Goal: Task Accomplishment & Management: Manage account settings

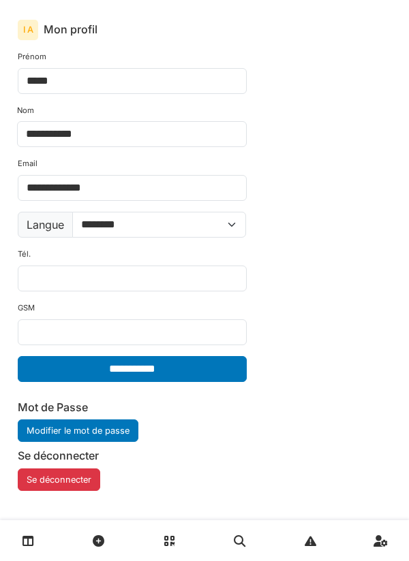
click at [14, 550] on link at bounding box center [28, 541] width 35 height 32
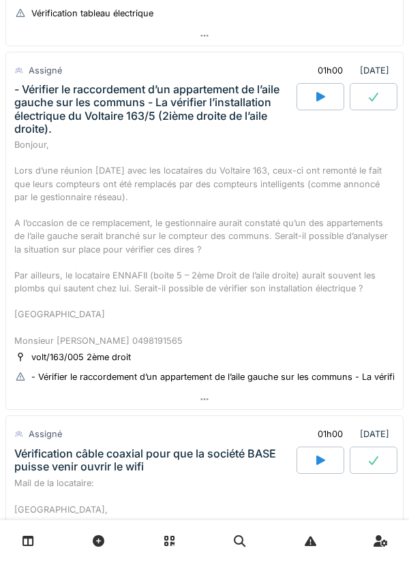
scroll to position [326, 0]
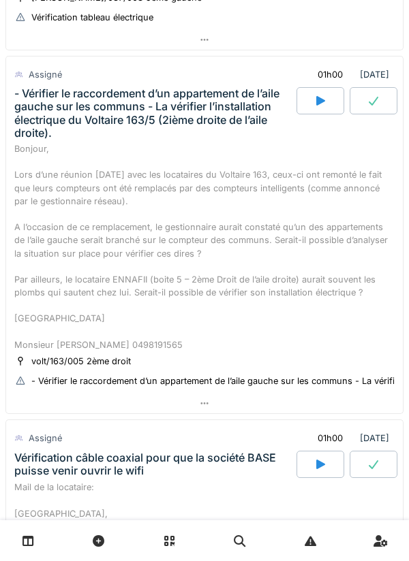
click at [313, 102] on icon at bounding box center [320, 100] width 14 height 11
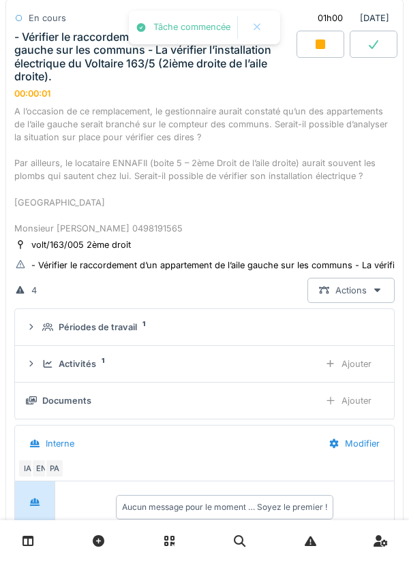
scroll to position [468, 0]
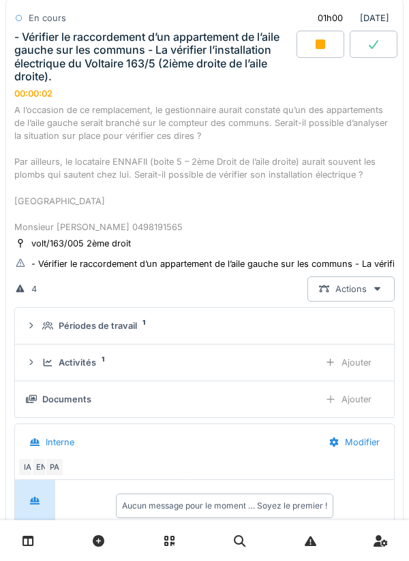
click at [52, 352] on div "Activités 1 Ajouter" at bounding box center [204, 362] width 357 height 25
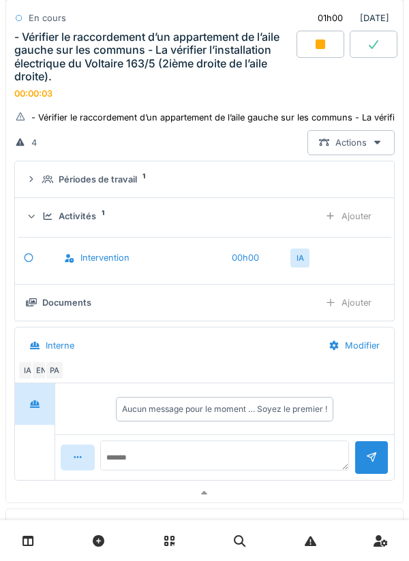
scroll to position [620, 0]
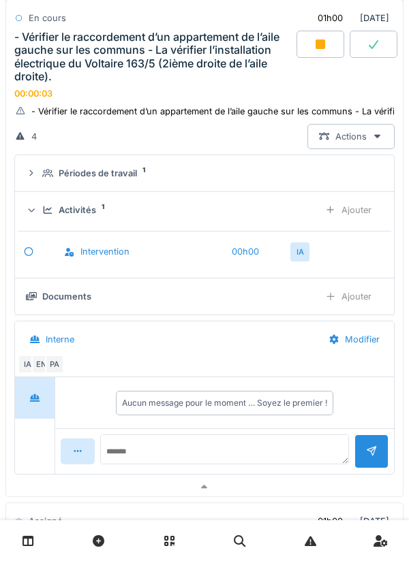
click at [364, 215] on div "Ajouter" at bounding box center [347, 209] width 69 height 25
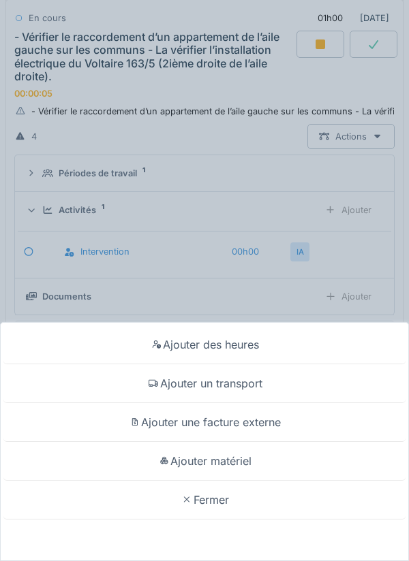
click at [255, 381] on div "Ajouter un transport" at bounding box center [204, 383] width 402 height 39
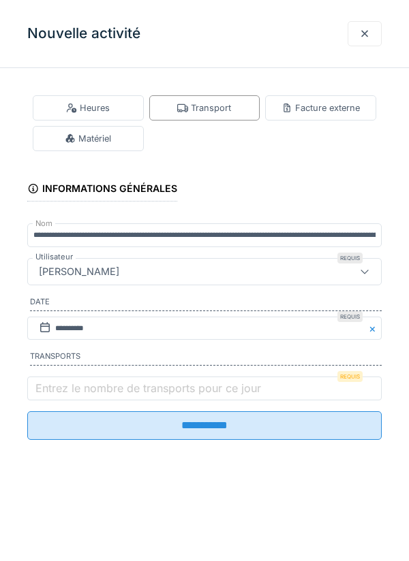
click at [249, 388] on label "Entrez le nombre de transports pour ce jour" at bounding box center [148, 388] width 231 height 16
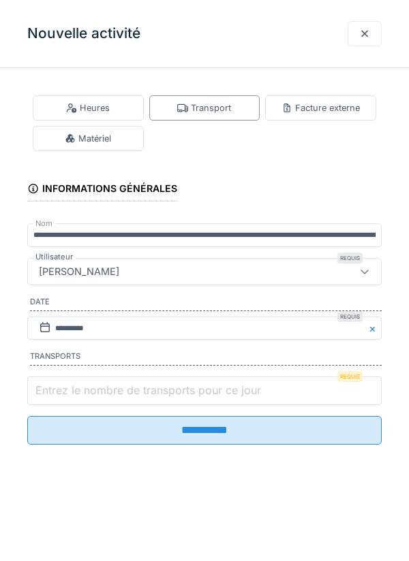
click at [249, 388] on input "Entrez le nombre de transports pour ce jour" at bounding box center [204, 391] width 354 height 29
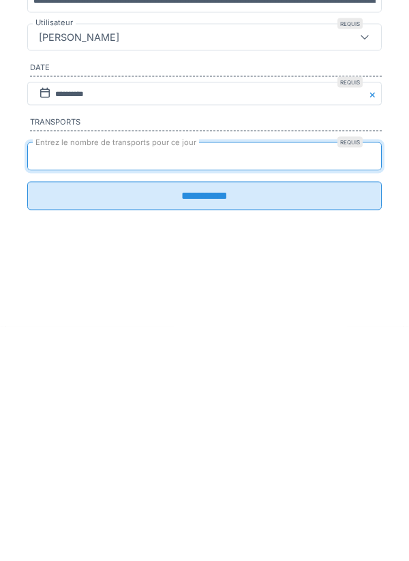
type input "*"
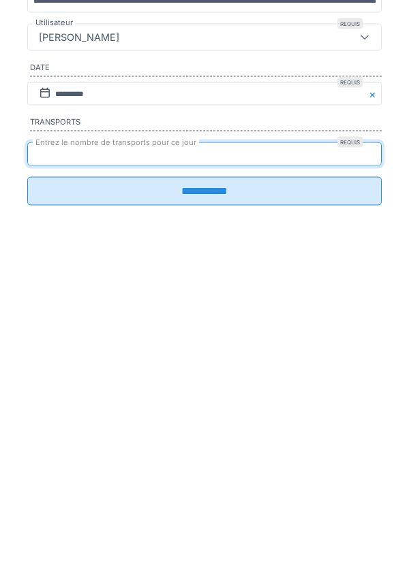
click at [131, 440] on input "**********" at bounding box center [204, 425] width 354 height 29
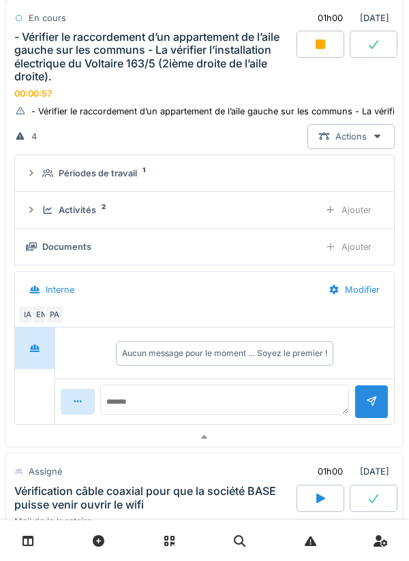
click at [52, 222] on div "Activités 2 Ajouter" at bounding box center [204, 209] width 357 height 25
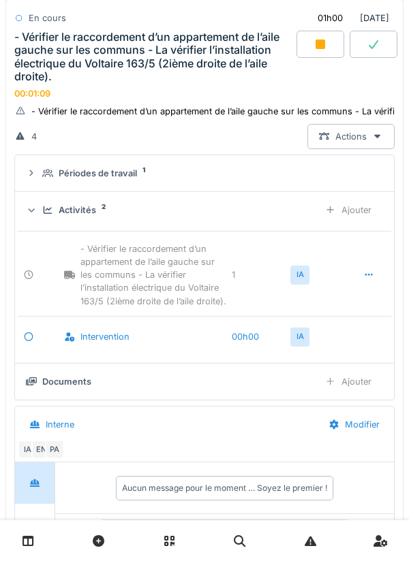
click at [48, 204] on div "Activités 2" at bounding box center [175, 210] width 266 height 13
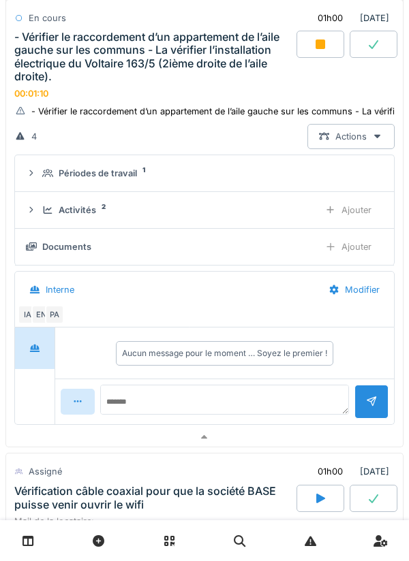
click at [46, 182] on summary "Périodes de travail 1" at bounding box center [204, 173] width 368 height 25
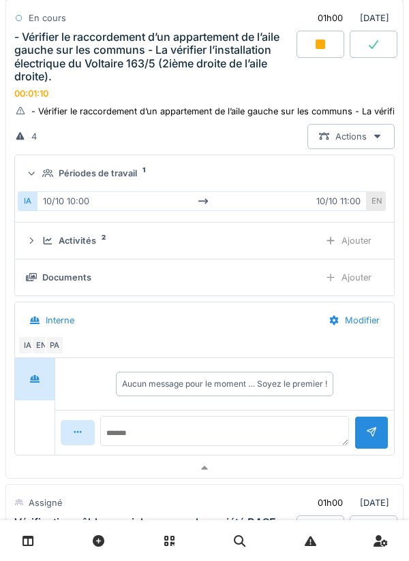
click at [46, 174] on icon at bounding box center [47, 173] width 11 height 8
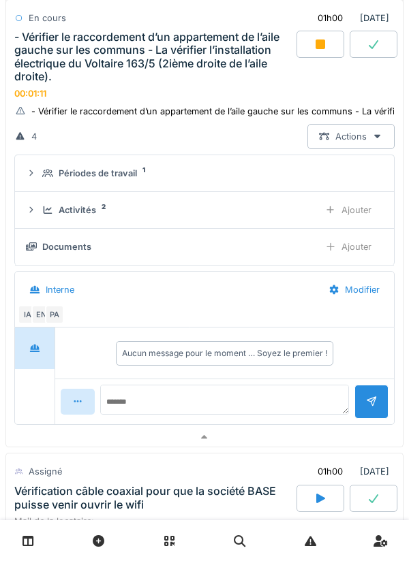
click at [44, 310] on div "EN" at bounding box center [40, 314] width 19 height 19
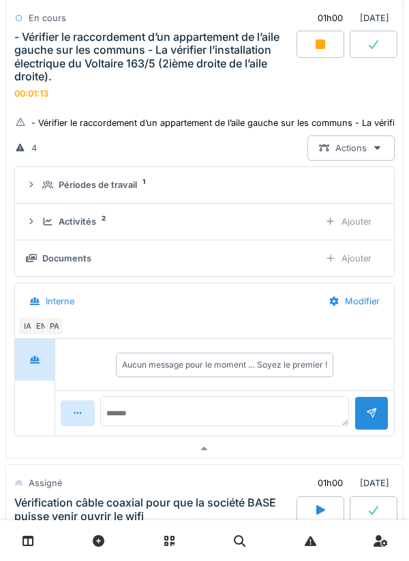
scroll to position [605, 0]
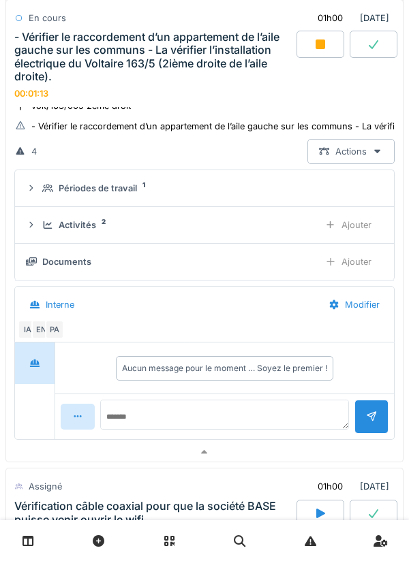
click at [61, 330] on div "PA" at bounding box center [54, 329] width 19 height 19
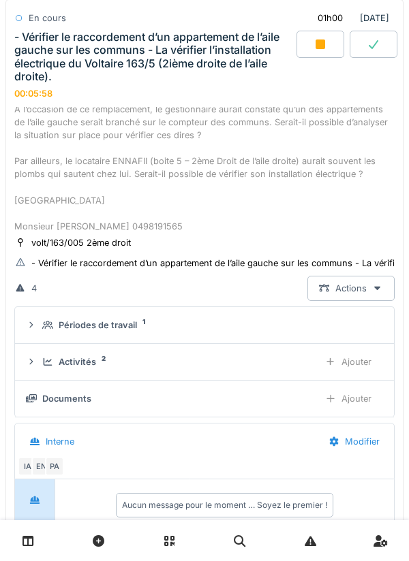
scroll to position [448, 0]
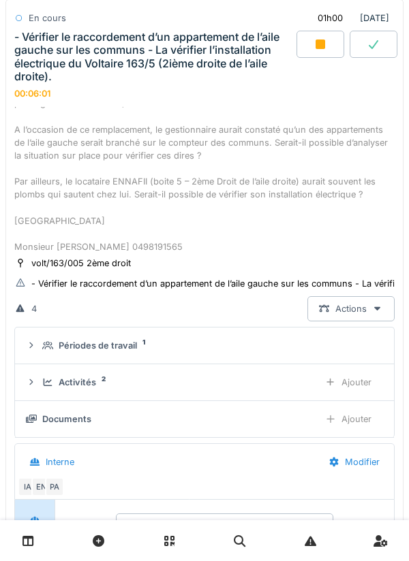
click at [71, 136] on div "Bonjour, Lors d’une réunion [DATE] avec les locataires du Voltaire 163, ceux-ci…" at bounding box center [204, 148] width 380 height 209
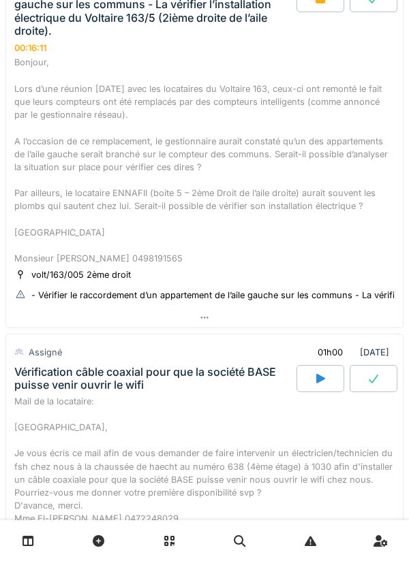
scroll to position [417, 0]
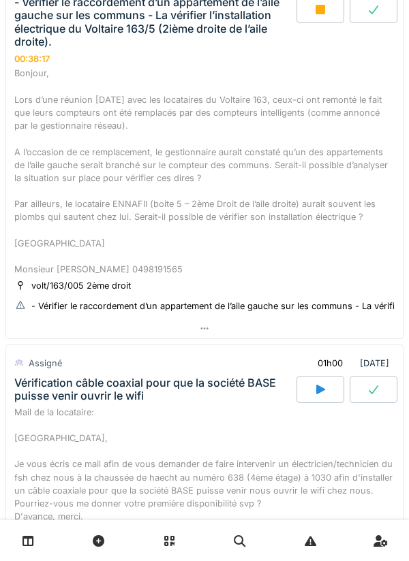
click at [63, 152] on div "Bonjour, Lors d’une réunion [DATE] avec les locataires du Voltaire 163, ceux-ci…" at bounding box center [204, 171] width 380 height 209
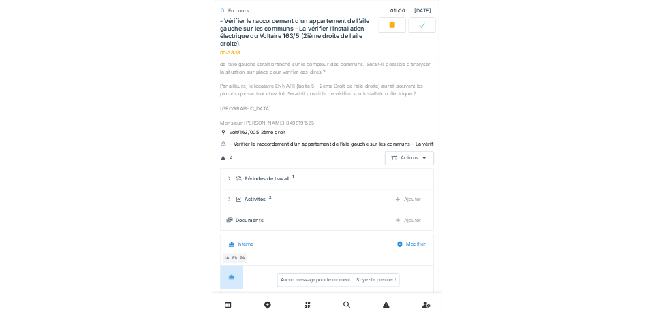
scroll to position [477, 0]
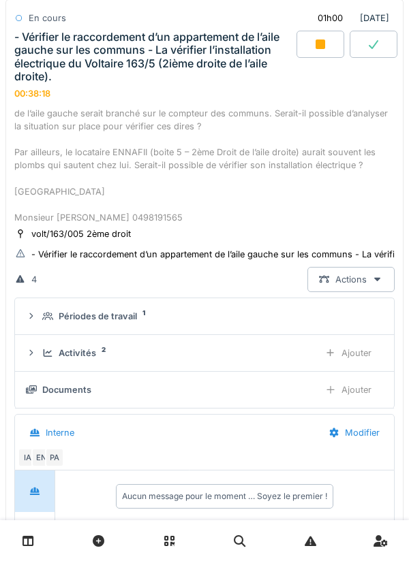
click at [354, 398] on div "Ajouter" at bounding box center [347, 389] width 69 height 25
click at [366, 387] on div "Ajouter" at bounding box center [347, 389] width 69 height 25
click at [50, 383] on div "Documents 2" at bounding box center [175, 389] width 266 height 13
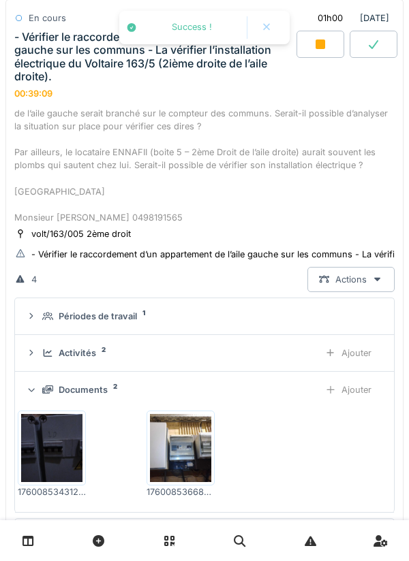
click at [363, 389] on div "Ajouter" at bounding box center [347, 389] width 69 height 25
click at [5, 185] on div "Bonjour, Lors d’une réunion [DATE] avec les locataires du Voltaire 163, ceux-ci…" at bounding box center [204, 343] width 398 height 662
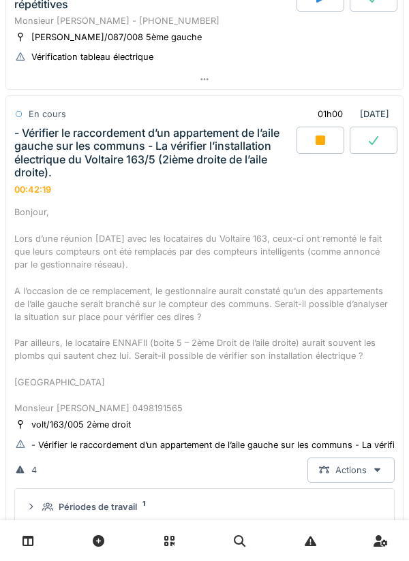
scroll to position [281, 0]
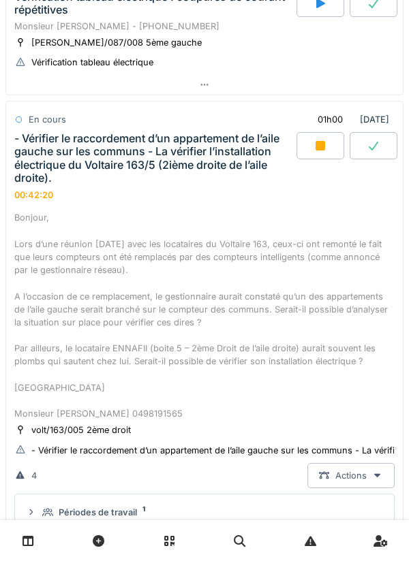
click at [40, 181] on div "- Vérifier le raccordement d’un appartement de l’aile gauche sur les communs - …" at bounding box center [153, 158] width 279 height 52
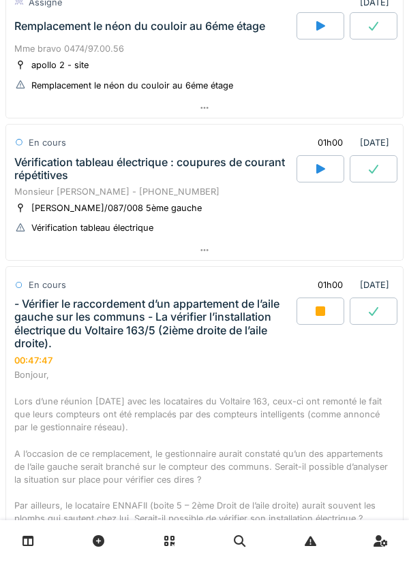
scroll to position [0, 0]
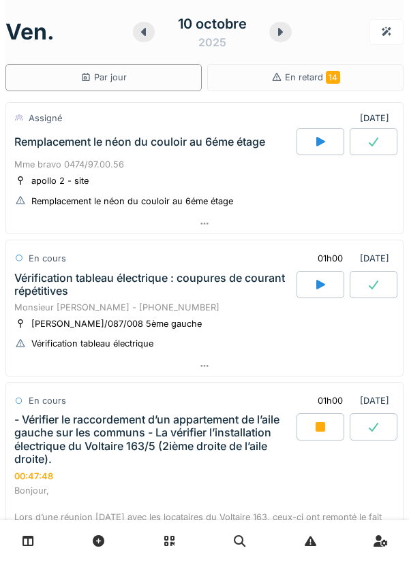
click at [316, 430] on icon at bounding box center [320, 427] width 10 height 10
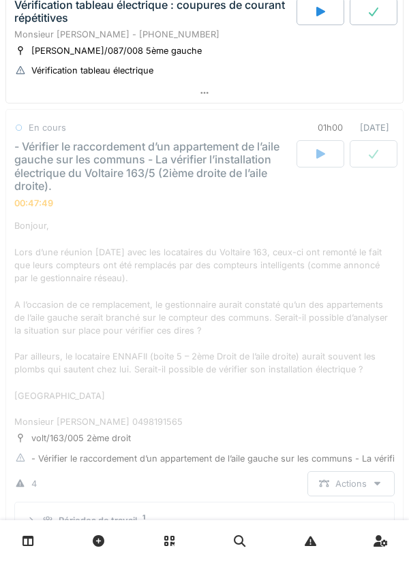
scroll to position [328, 0]
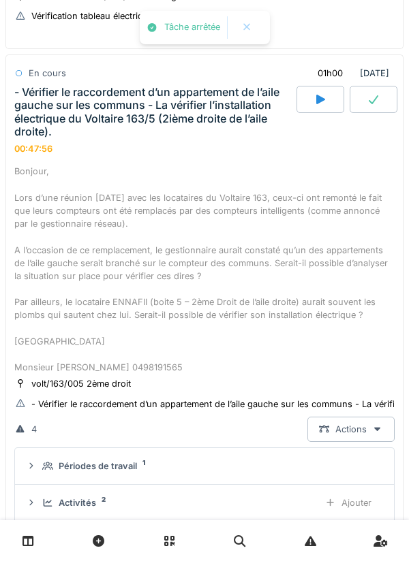
click at [170, 122] on div "- Vérifier le raccordement d’un appartement de l’aile gauche sur les communs - …" at bounding box center [153, 112] width 279 height 52
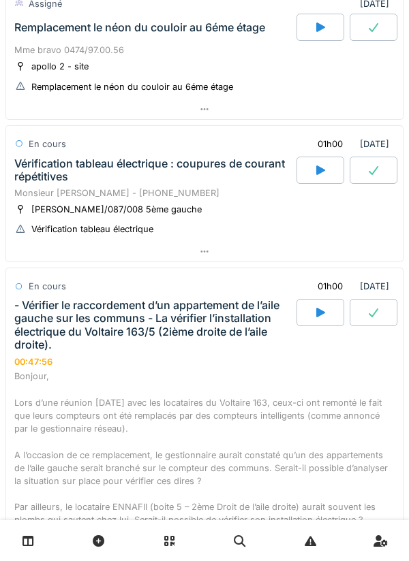
scroll to position [0, 0]
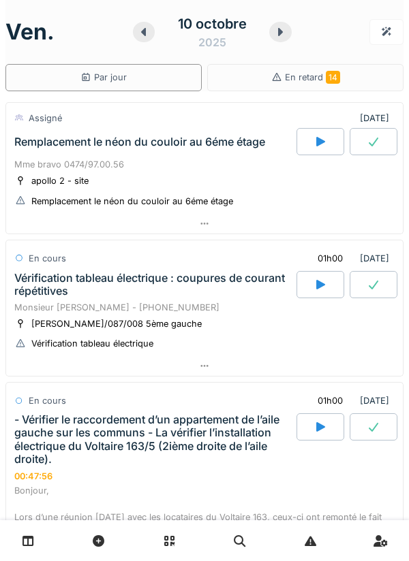
click at [315, 283] on icon at bounding box center [320, 284] width 14 height 11
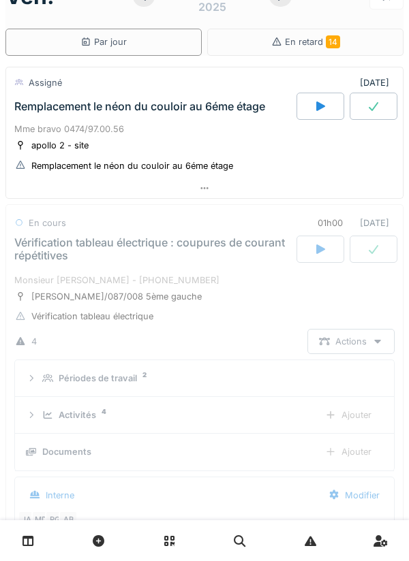
scroll to position [185, 0]
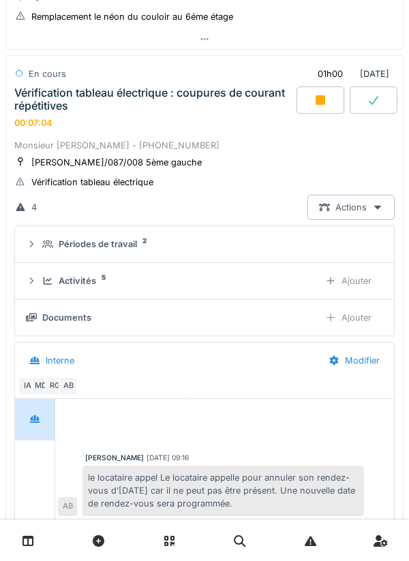
click at [55, 88] on div "Vérification tableau électrique : coupures de courant répétitives" at bounding box center [153, 99] width 279 height 26
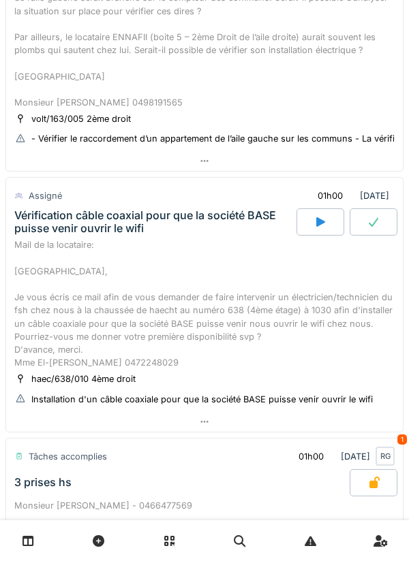
scroll to position [602, 0]
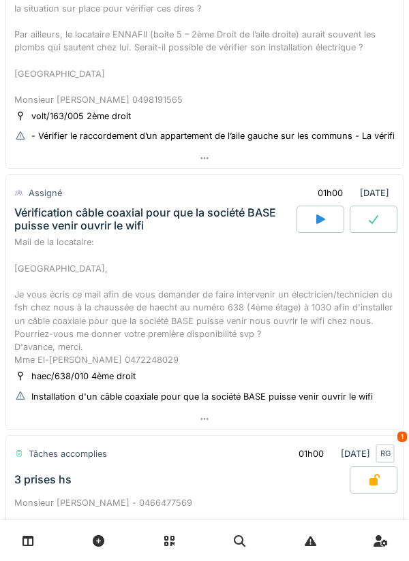
click at [325, 211] on div at bounding box center [320, 219] width 48 height 27
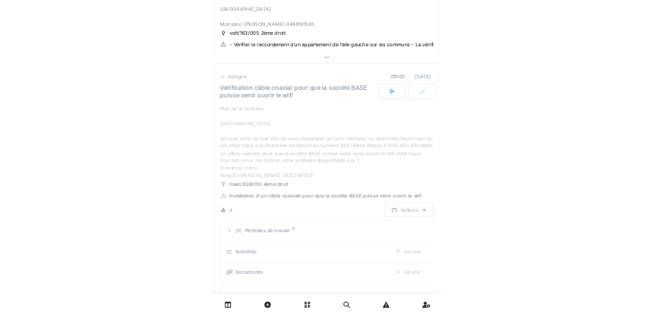
scroll to position [722, 0]
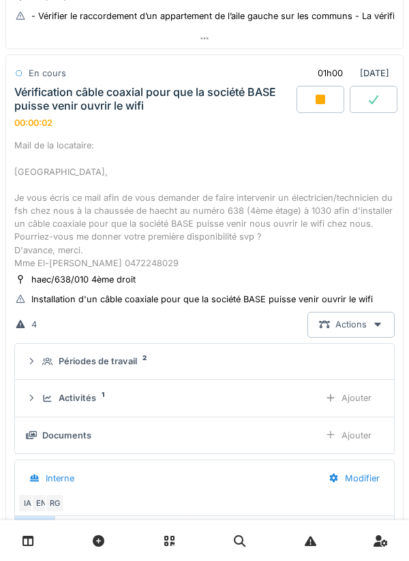
click at [91, 385] on div "Activités 1 Ajouter" at bounding box center [204, 397] width 357 height 25
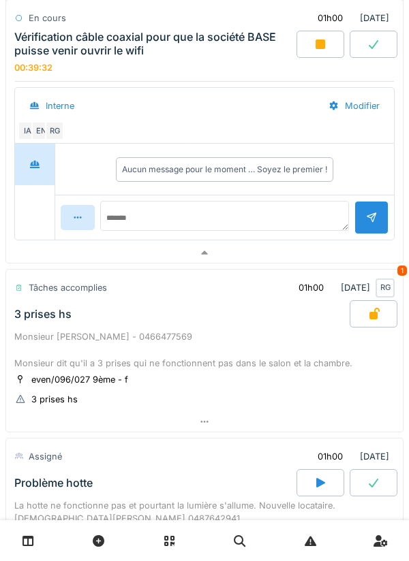
scroll to position [1183, 0]
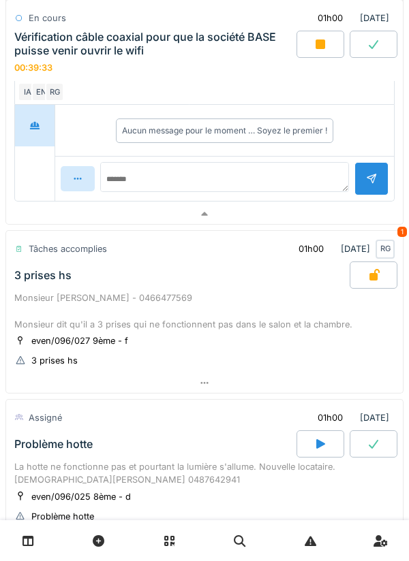
click at [42, 285] on div "3 prises hs" at bounding box center [181, 274] width 338 height 27
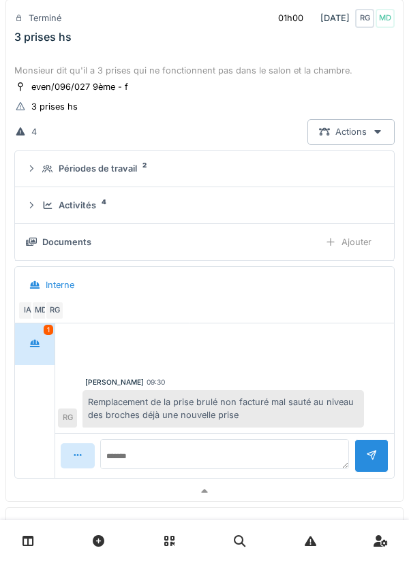
scroll to position [1434, 0]
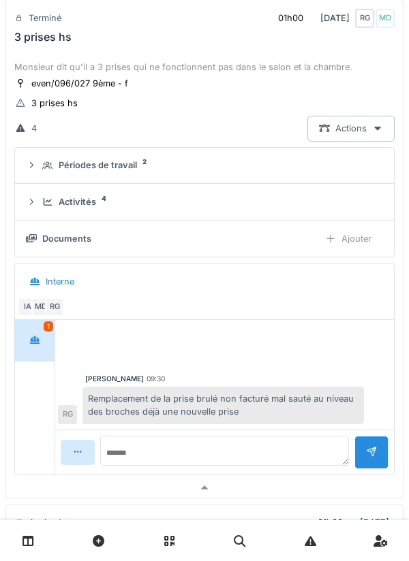
click at [37, 330] on div at bounding box center [35, 340] width 34 height 25
click at [67, 62] on div "Monsieur [PERSON_NAME] - 0466477569 Monsieur dit qu'il a 3 prises qui ne foncti…" at bounding box center [204, 54] width 380 height 39
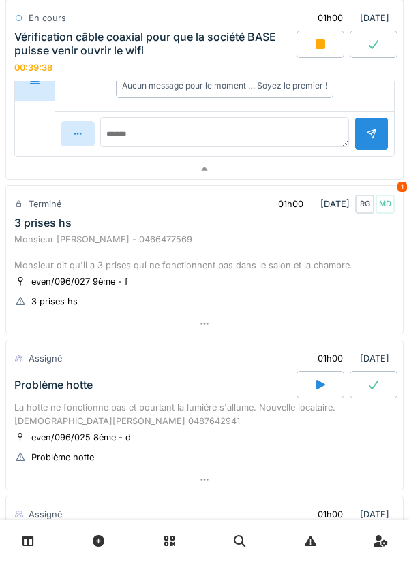
scroll to position [1226, 0]
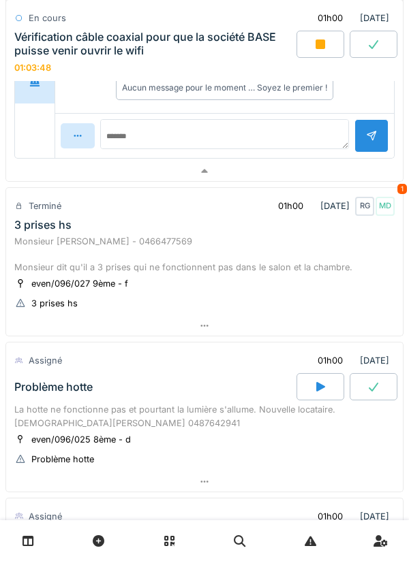
click at [63, 289] on div "even/096/027 9ème - f" at bounding box center [79, 283] width 97 height 13
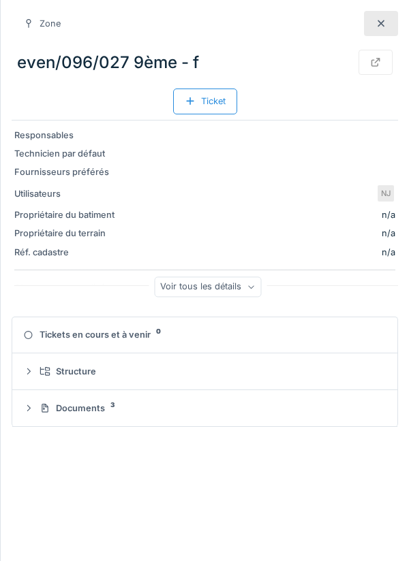
click at [371, 27] on div at bounding box center [381, 23] width 34 height 25
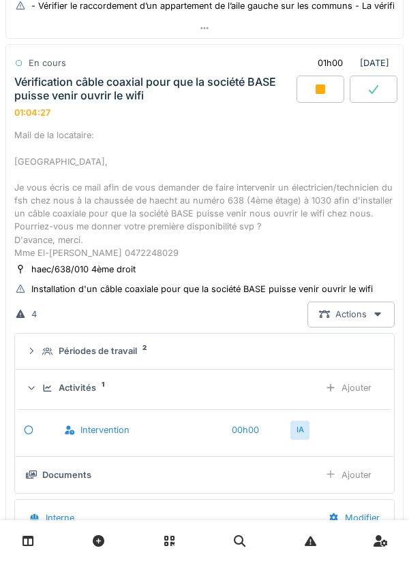
scroll to position [731, 0]
click at [311, 91] on div at bounding box center [320, 89] width 48 height 27
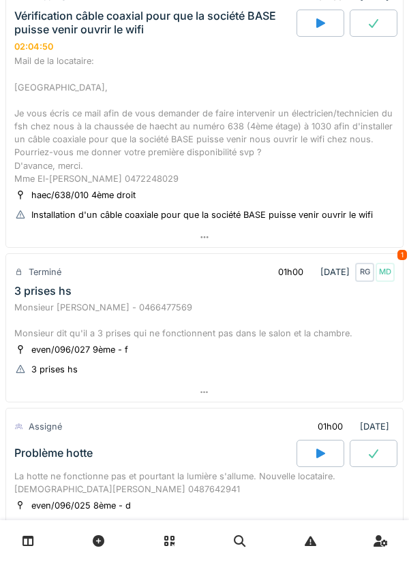
scroll to position [1146, 0]
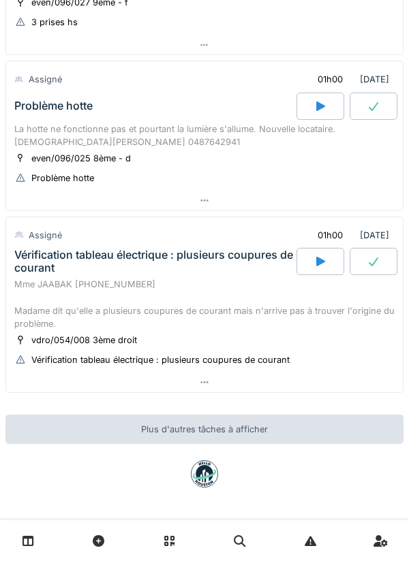
click at [27, 266] on div "Vérification tableau électrique : plusieurs coupures de courant" at bounding box center [153, 262] width 279 height 26
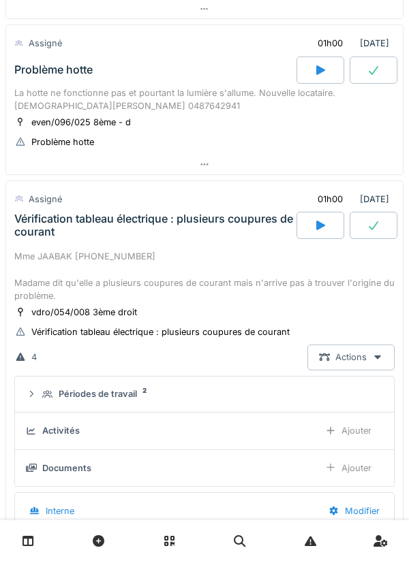
scroll to position [1307, 0]
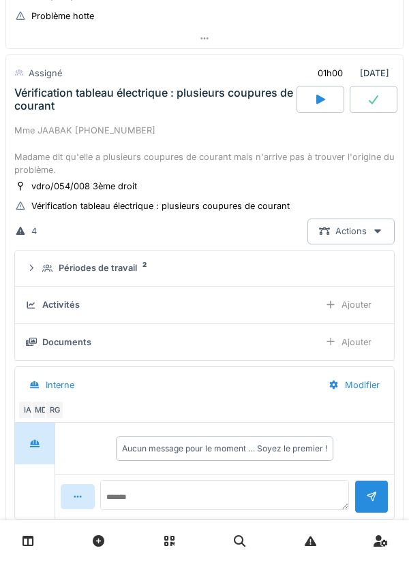
click at [39, 261] on div "Périodes de travail 2" at bounding box center [204, 267] width 357 height 13
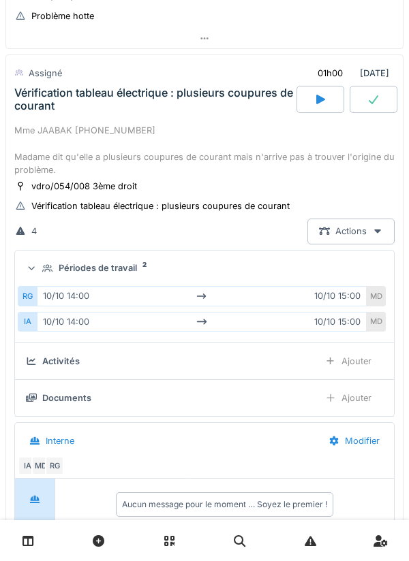
click at [36, 266] on div at bounding box center [31, 268] width 13 height 11
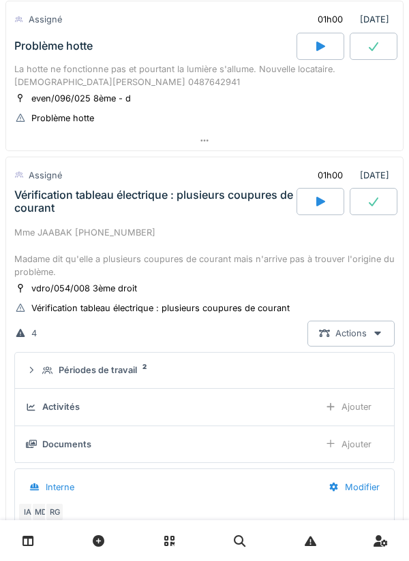
scroll to position [1201, 0]
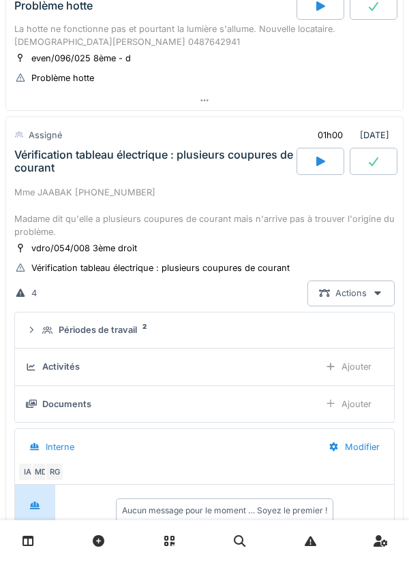
click at [36, 187] on div "Mme JAABAK [PHONE_NUMBER] Madame dit qu'elle a plusieurs coupures de courant ma…" at bounding box center [204, 212] width 380 height 52
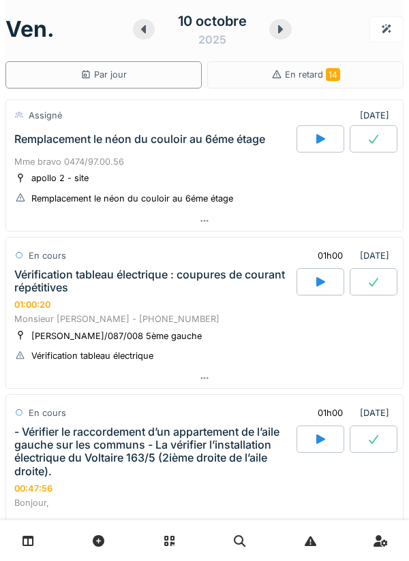
scroll to position [0, 0]
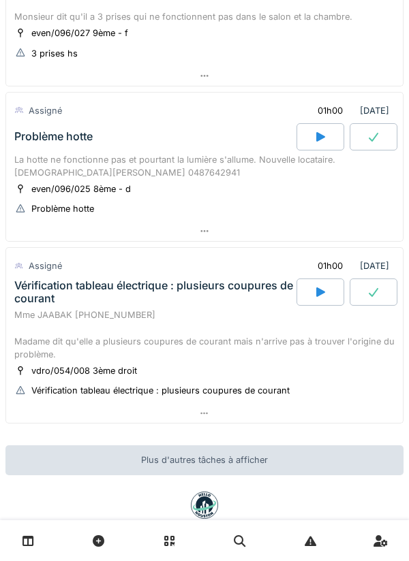
scroll to position [1068, 0]
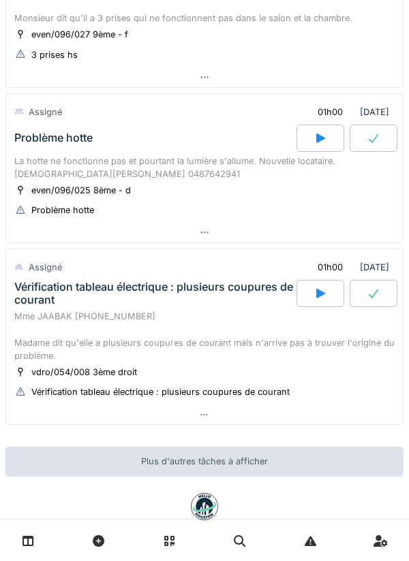
click at [53, 304] on div "Vérification tableau électrique : plusieurs coupures de courant" at bounding box center [153, 294] width 279 height 26
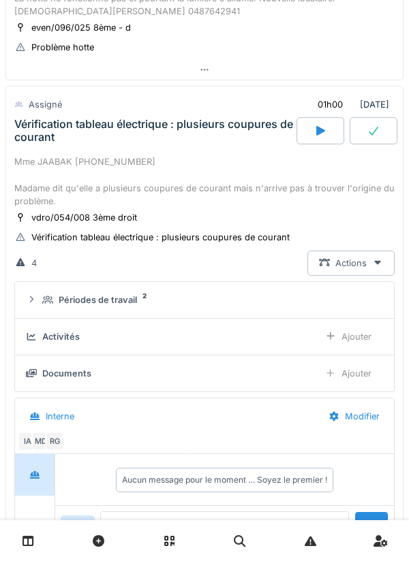
scroll to position [1262, 0]
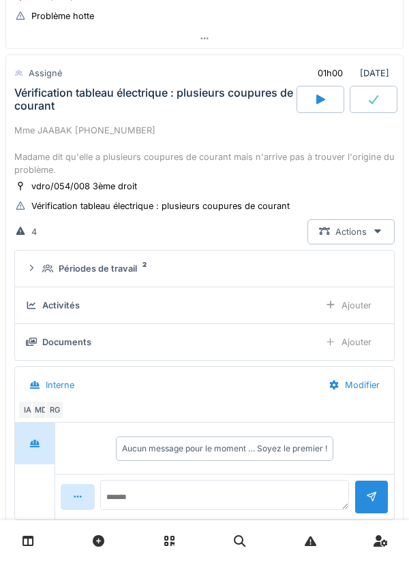
click at [48, 272] on icon at bounding box center [47, 268] width 11 height 9
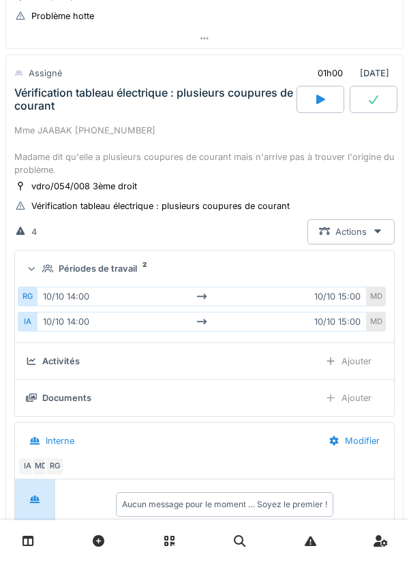
click at [37, 278] on summary "Périodes de travail 2" at bounding box center [204, 268] width 368 height 25
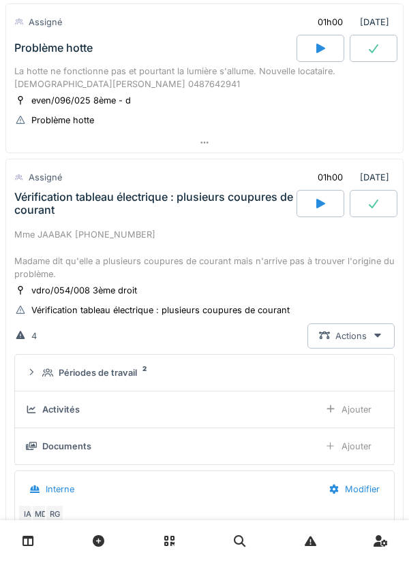
click at [44, 233] on div "Mme JAABAK 0489.33.20.40 Madame dit qu'elle a plusieurs coupures de courant mai…" at bounding box center [204, 254] width 380 height 52
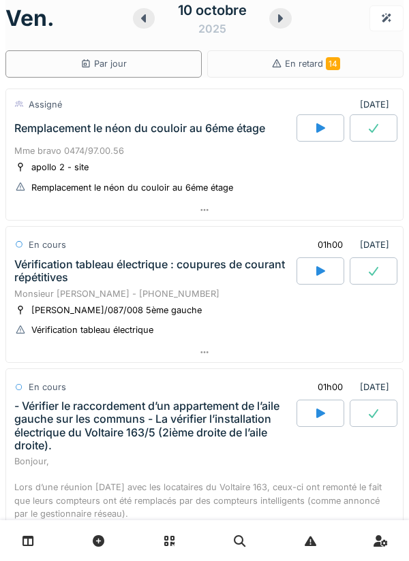
scroll to position [0, 0]
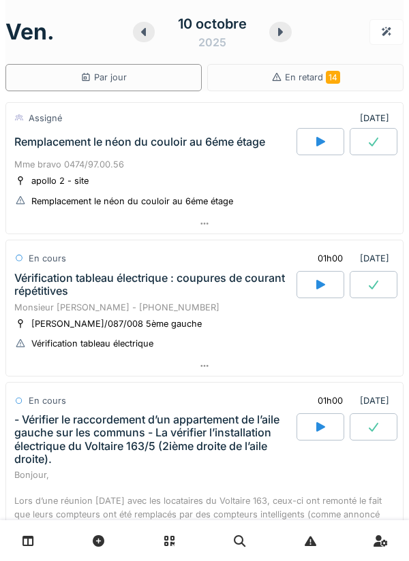
click at [38, 144] on div "Remplacement le néon du couloir au 6éme étage" at bounding box center [139, 142] width 251 height 13
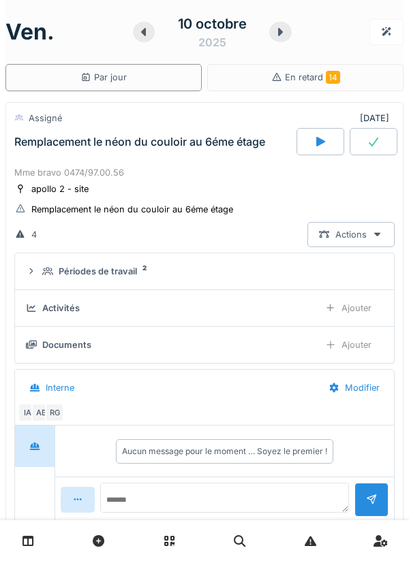
scroll to position [48, 0]
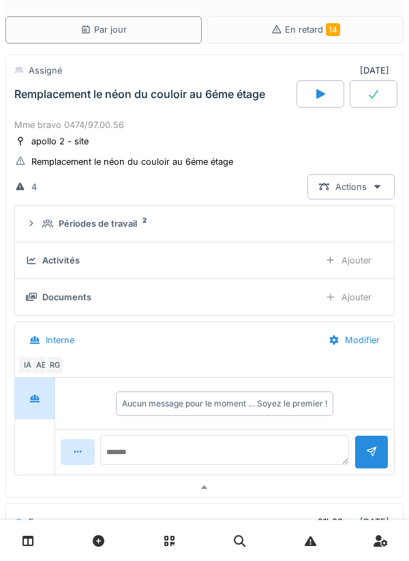
click at [43, 212] on summary "Périodes de travail 2" at bounding box center [204, 223] width 368 height 25
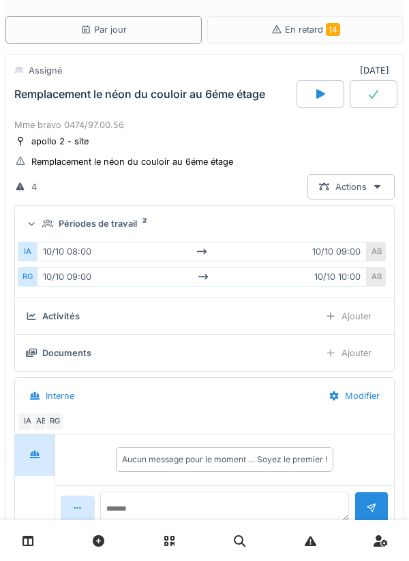
click at [47, 211] on summary "Périodes de travail 2" at bounding box center [204, 223] width 368 height 25
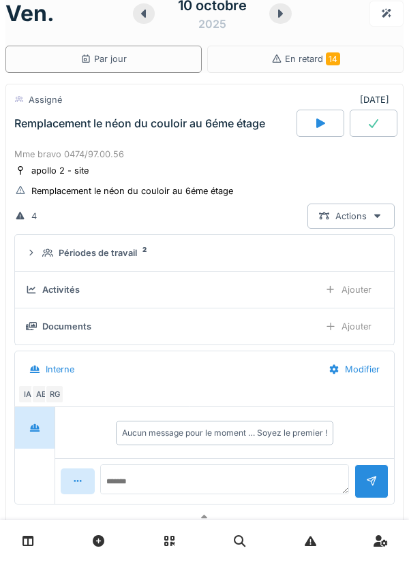
scroll to position [20, 0]
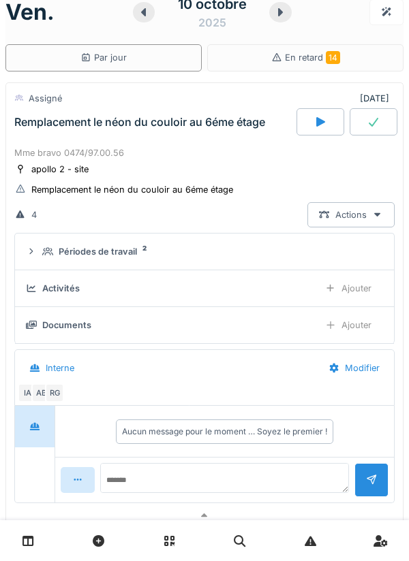
click at [37, 129] on div "Remplacement le néon du couloir au 6éme étage" at bounding box center [154, 121] width 285 height 27
